Goal: Check status: Check status

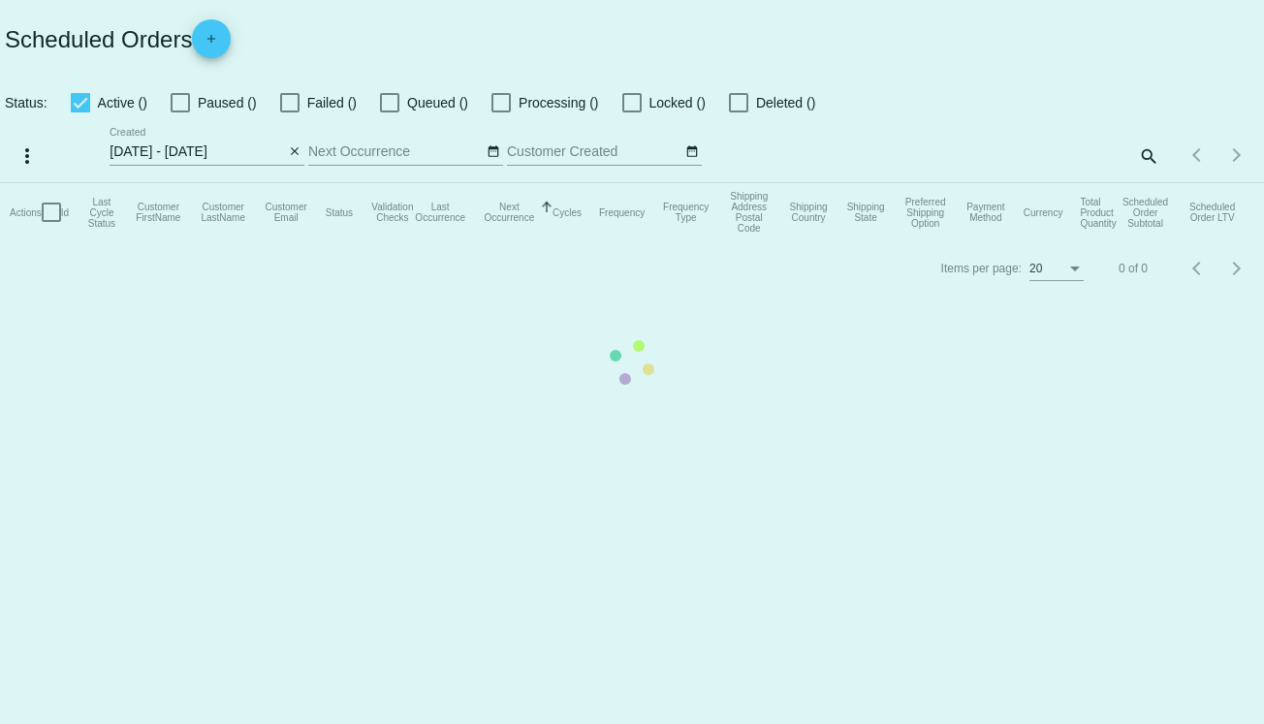
select select "8"
select select "2025"
select select "9"
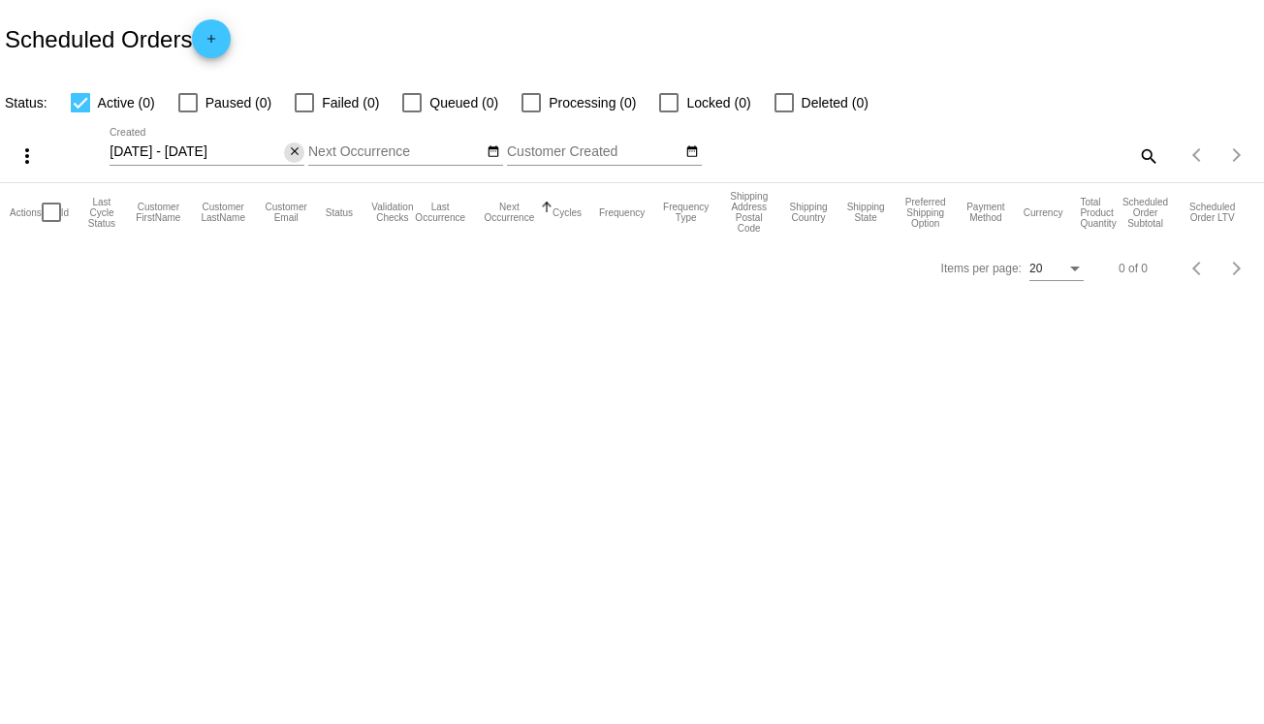
click at [292, 153] on mat-icon "close" at bounding box center [295, 152] width 14 height 16
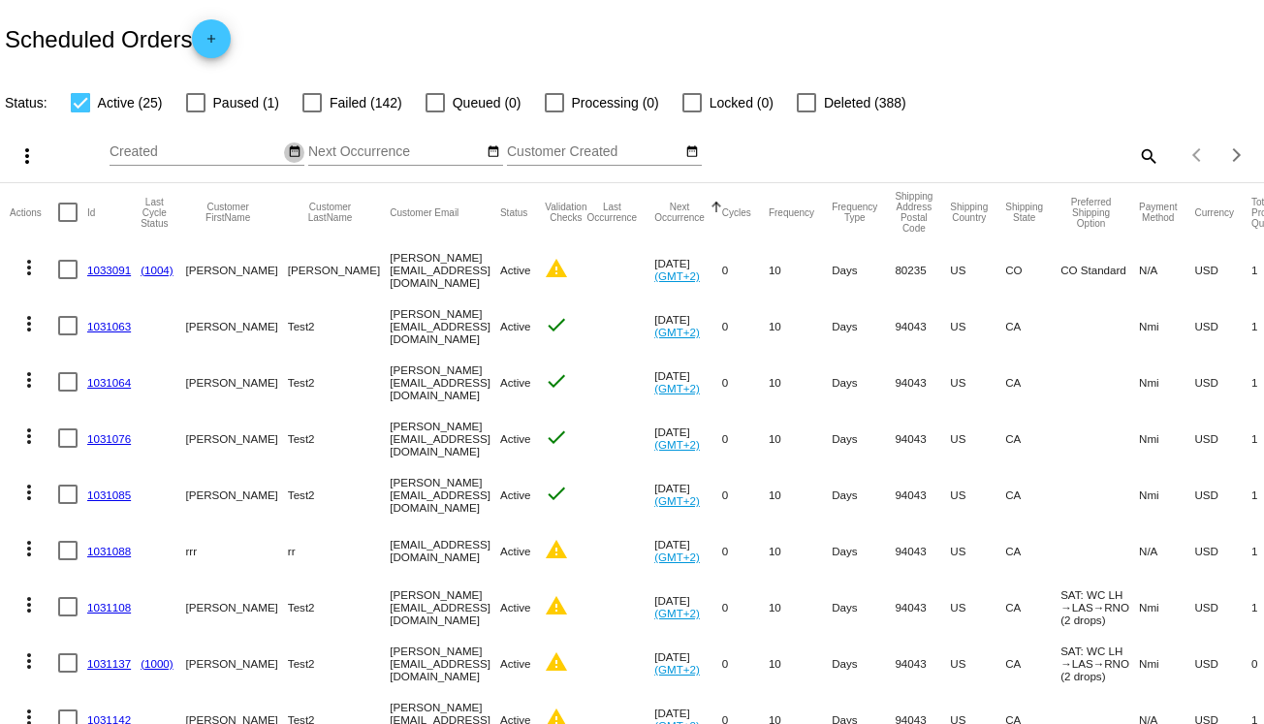
click at [295, 153] on mat-icon "date_range" at bounding box center [295, 152] width 14 height 16
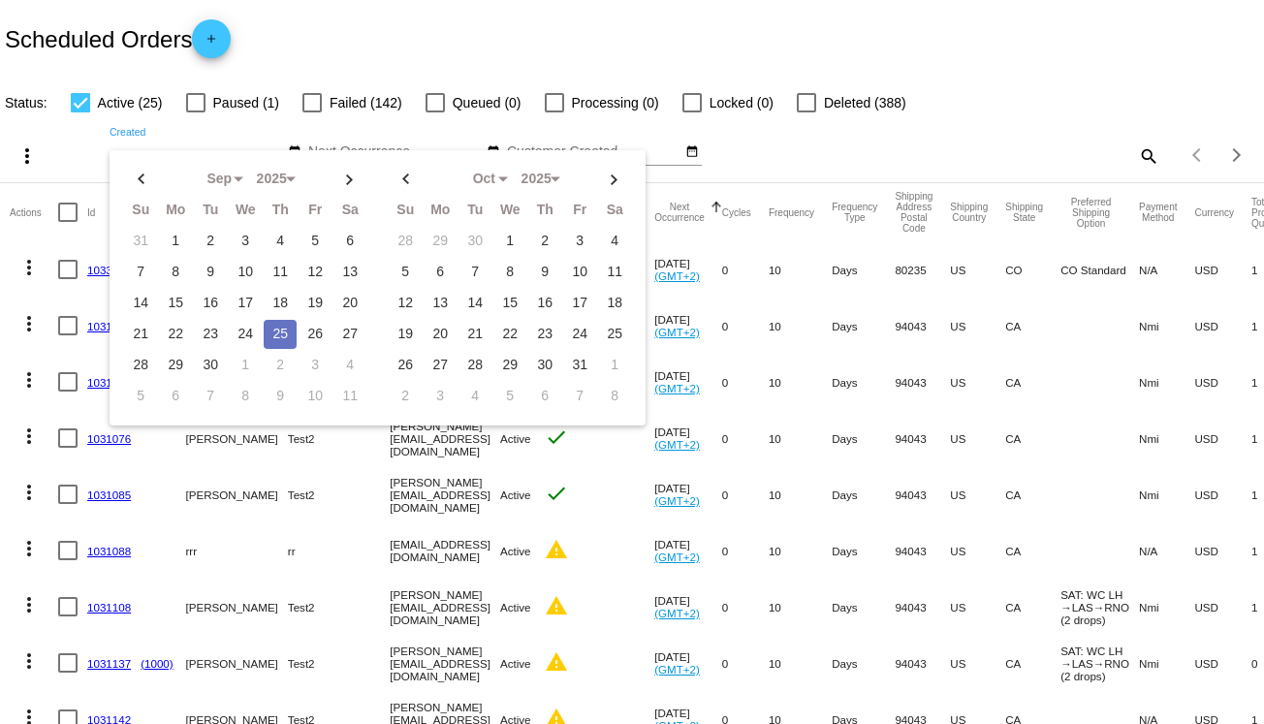
click at [276, 327] on td "25" at bounding box center [280, 334] width 33 height 29
type input "[DATE] - [DATE]"
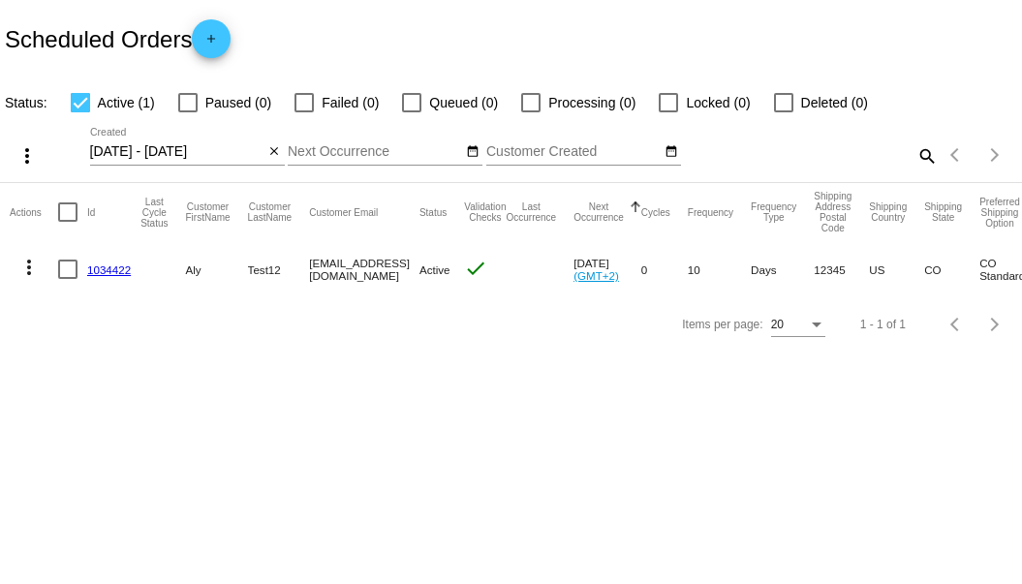
click at [116, 266] on link "1034422" at bounding box center [109, 270] width 44 height 13
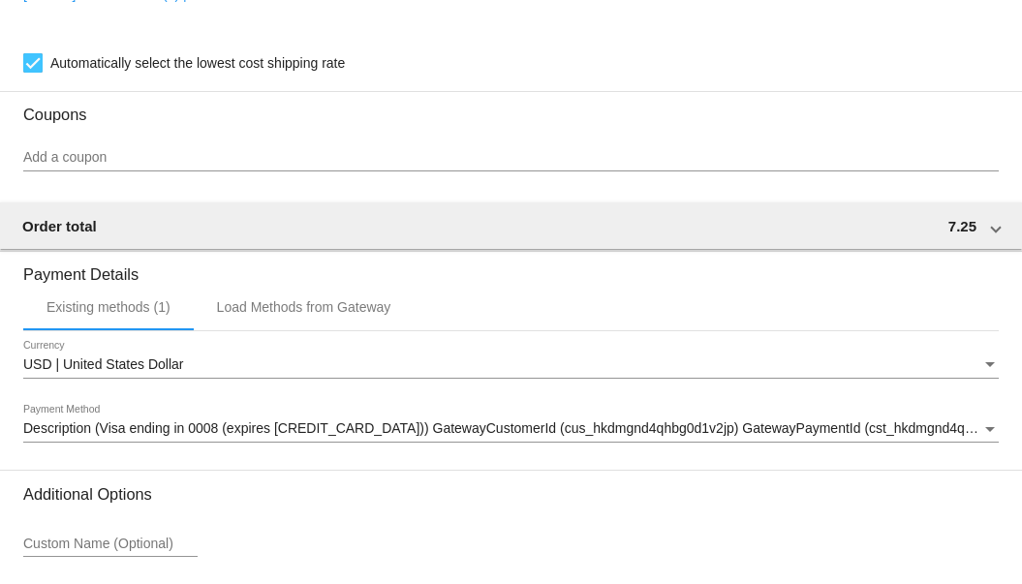
scroll to position [1632, 0]
